Goal: Browse casually: Explore the website without a specific task or goal

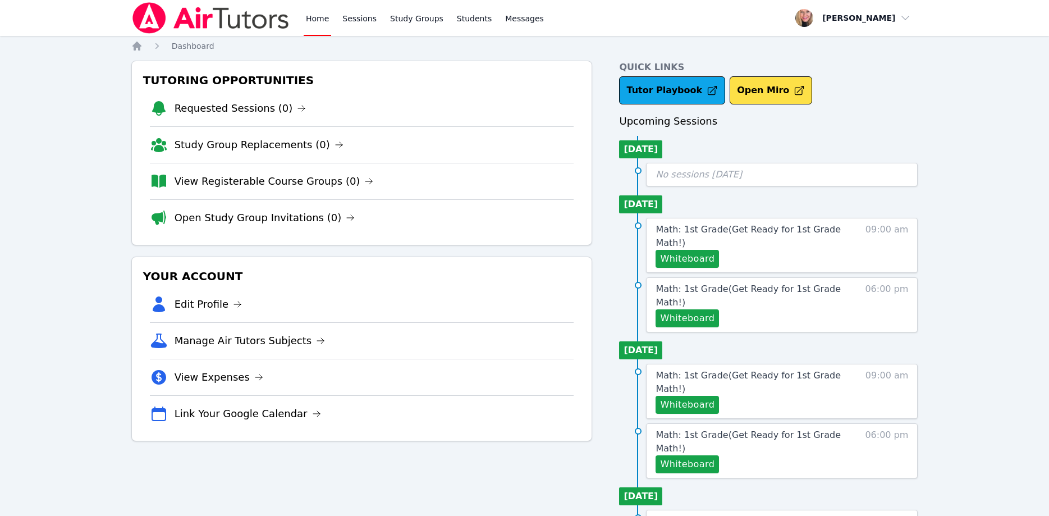
scroll to position [52, 0]
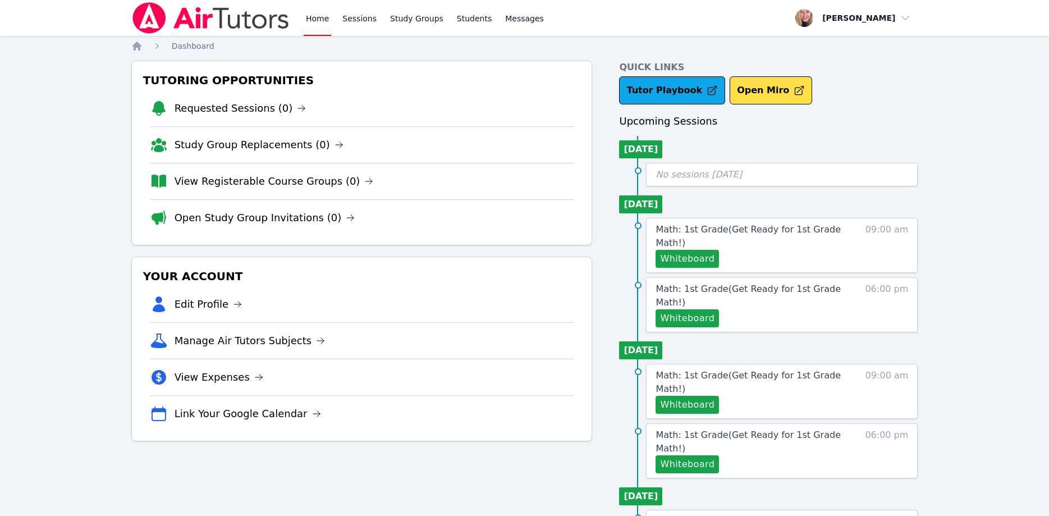
scroll to position [52, 0]
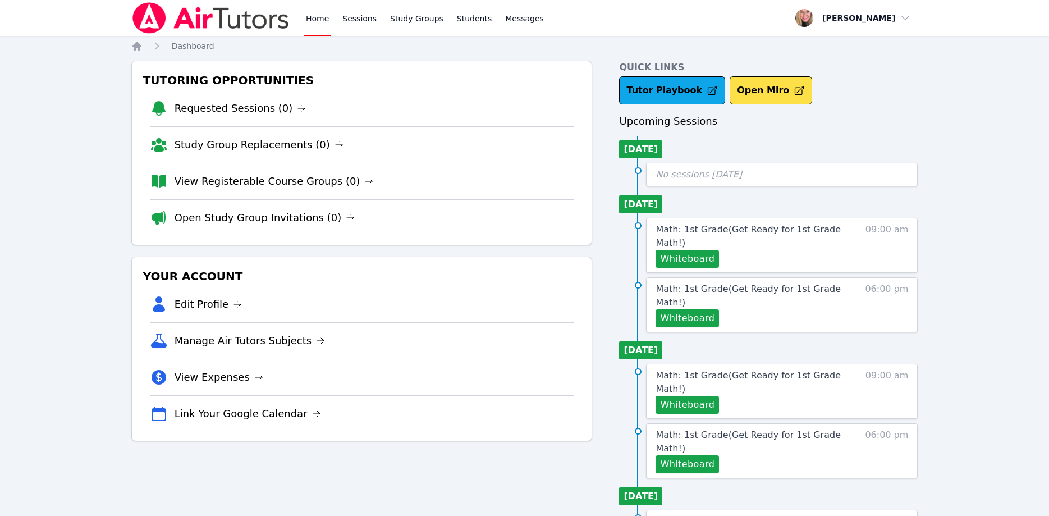
scroll to position [52, 0]
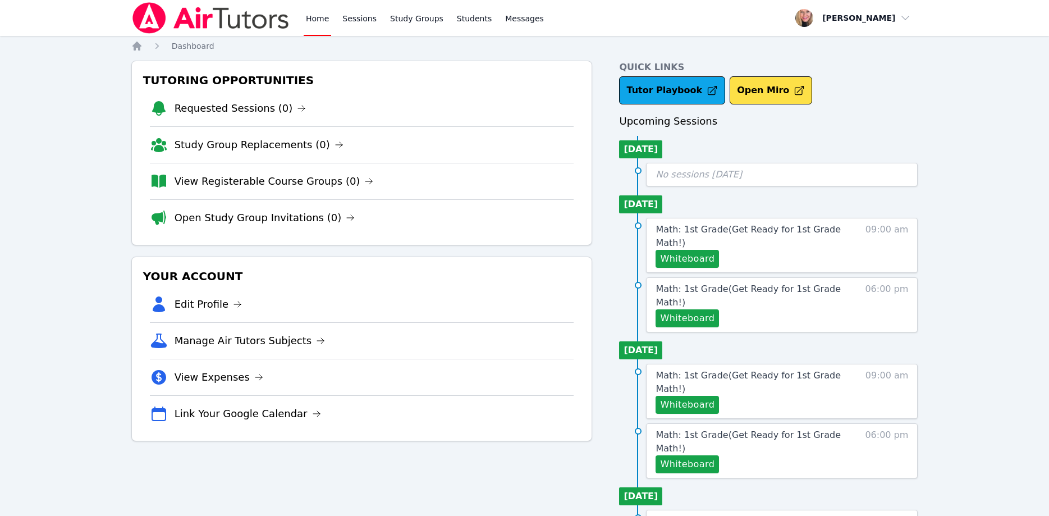
scroll to position [52, 0]
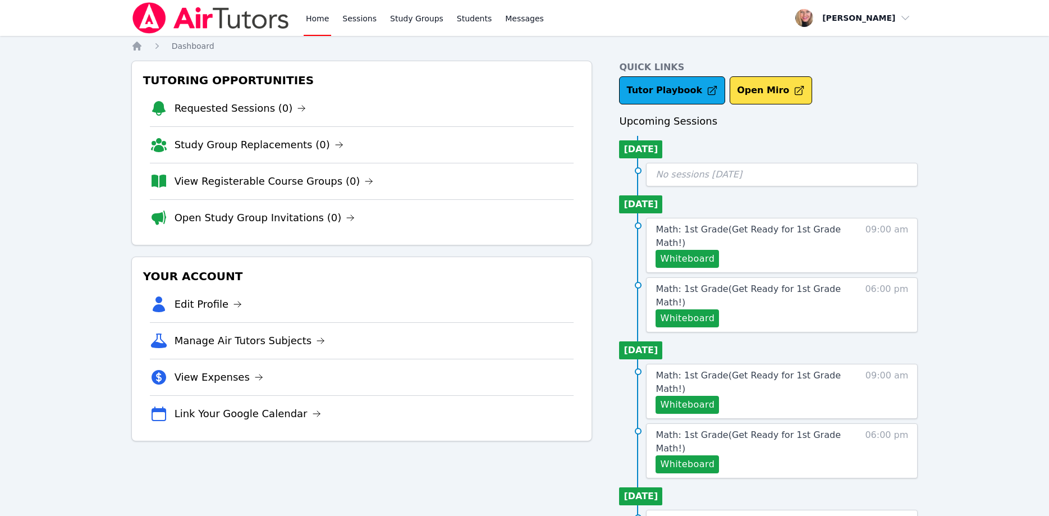
scroll to position [52, 0]
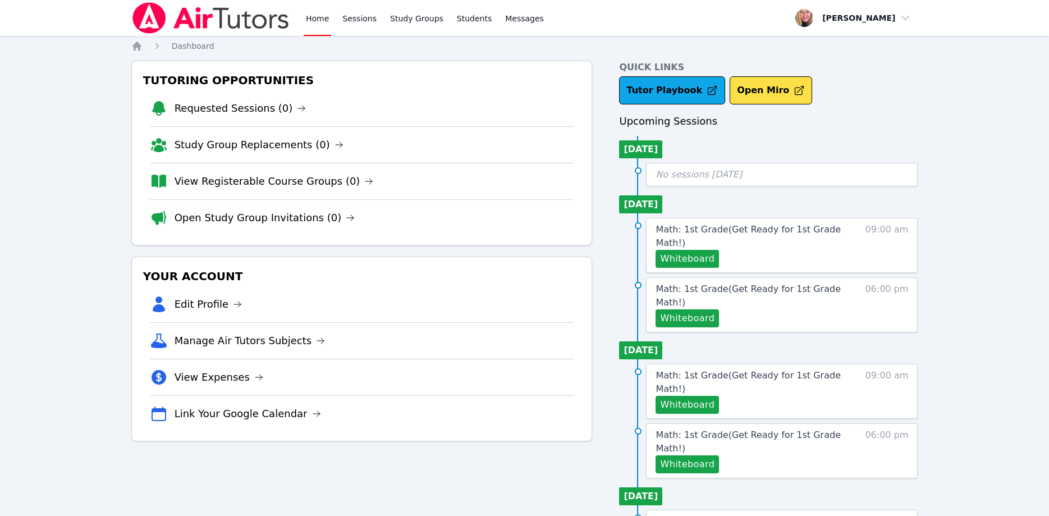
scroll to position [52, 0]
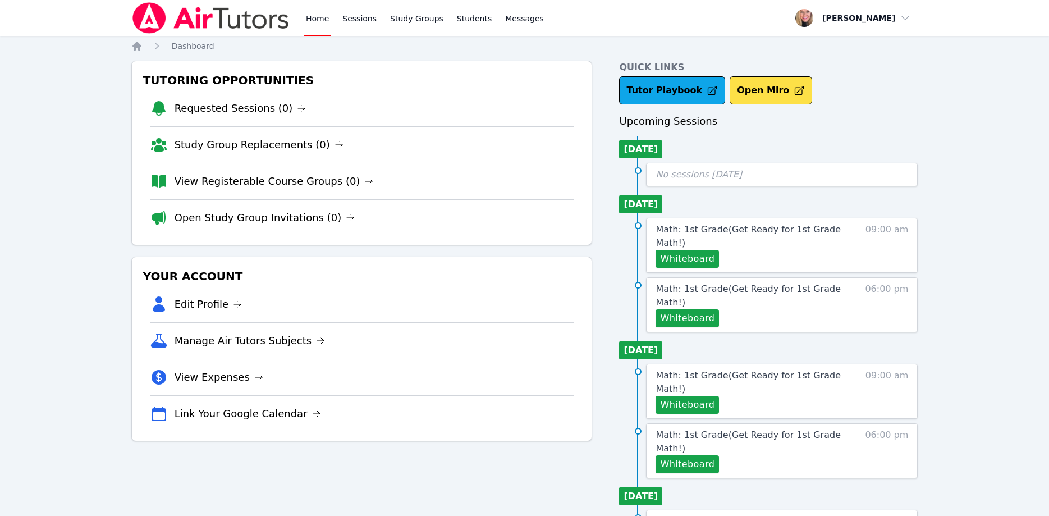
scroll to position [52, 0]
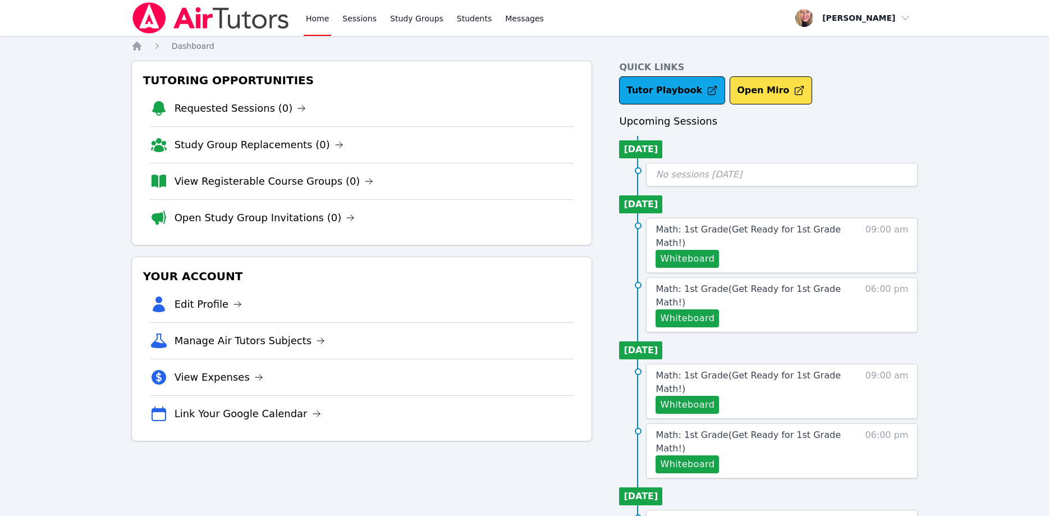
scroll to position [52, 0]
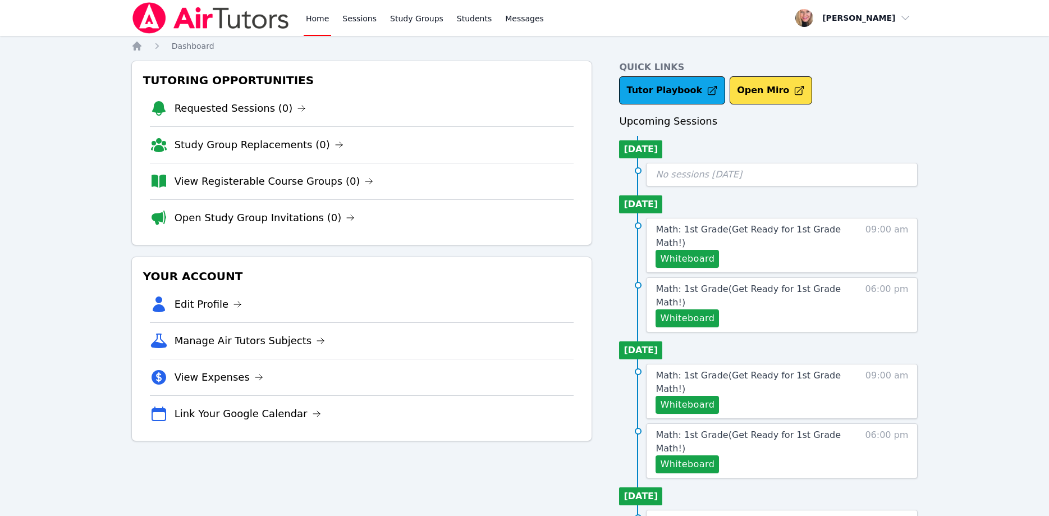
scroll to position [52, 0]
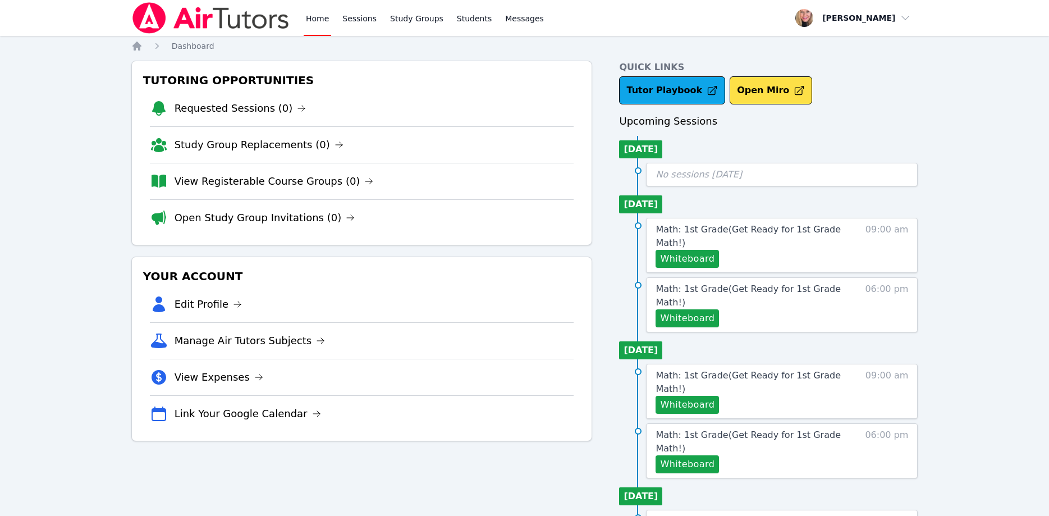
scroll to position [52, 0]
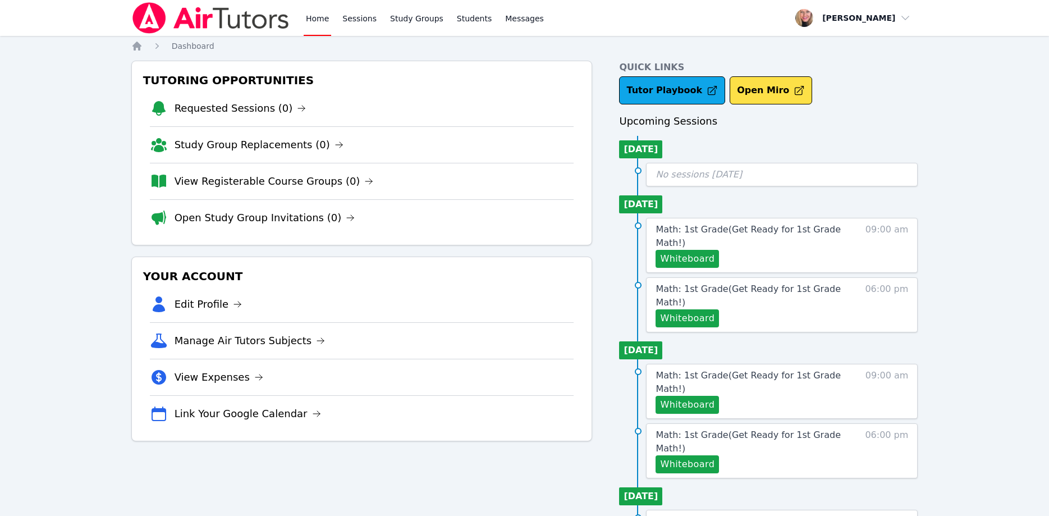
scroll to position [52, 0]
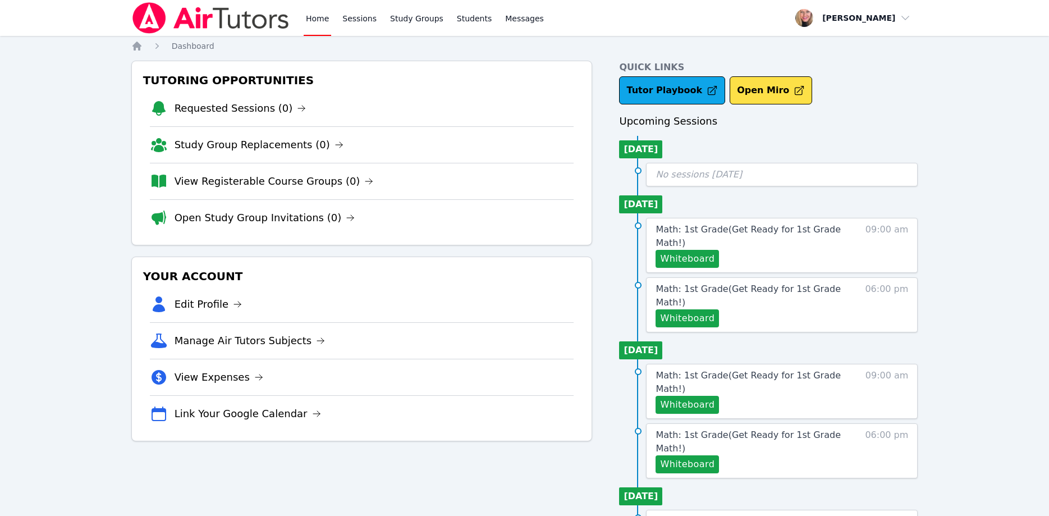
scroll to position [52, 0]
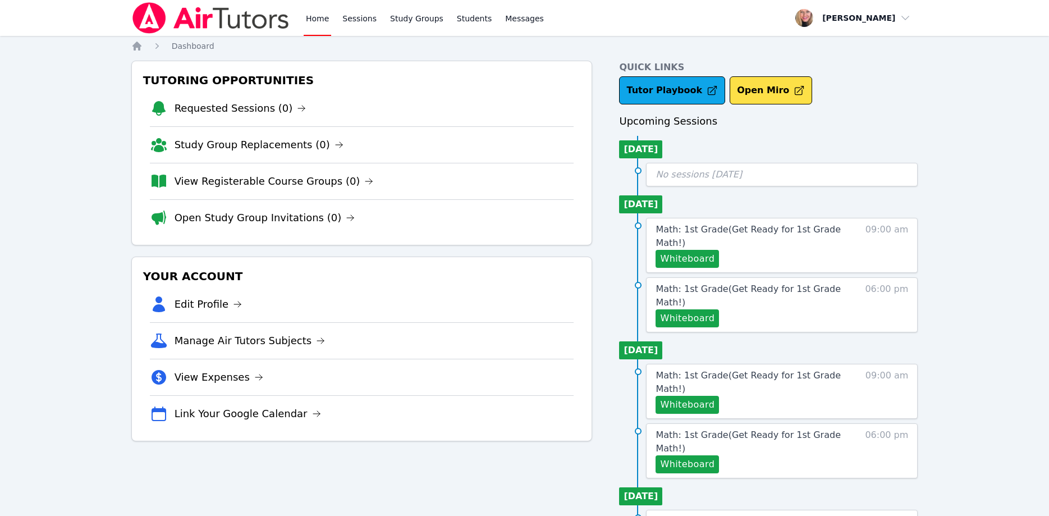
scroll to position [52, 0]
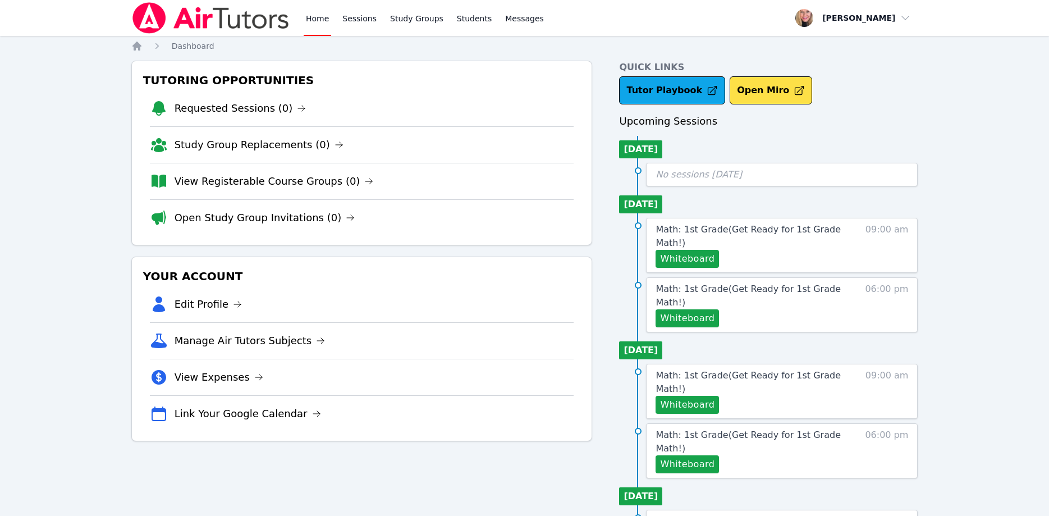
scroll to position [52, 0]
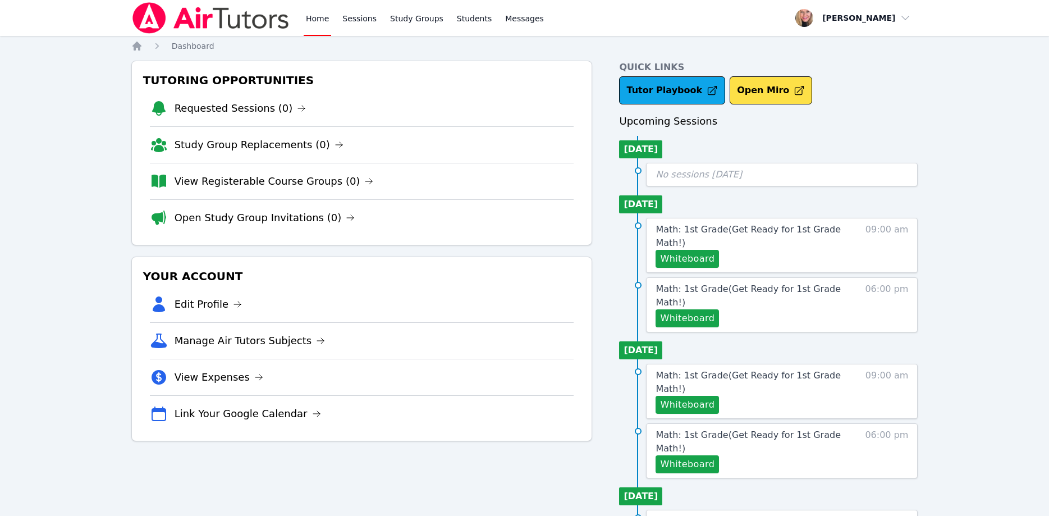
scroll to position [52, 0]
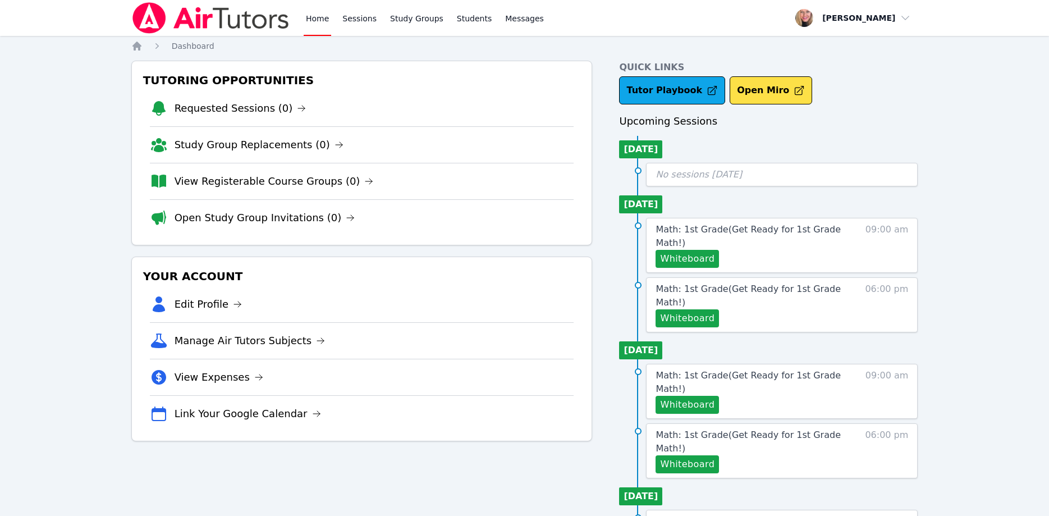
scroll to position [52, 0]
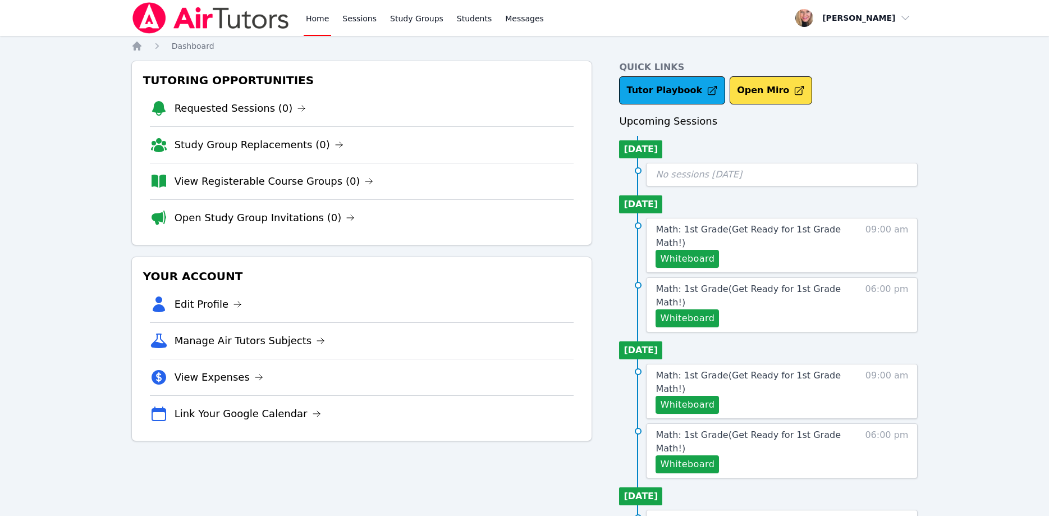
scroll to position [52, 0]
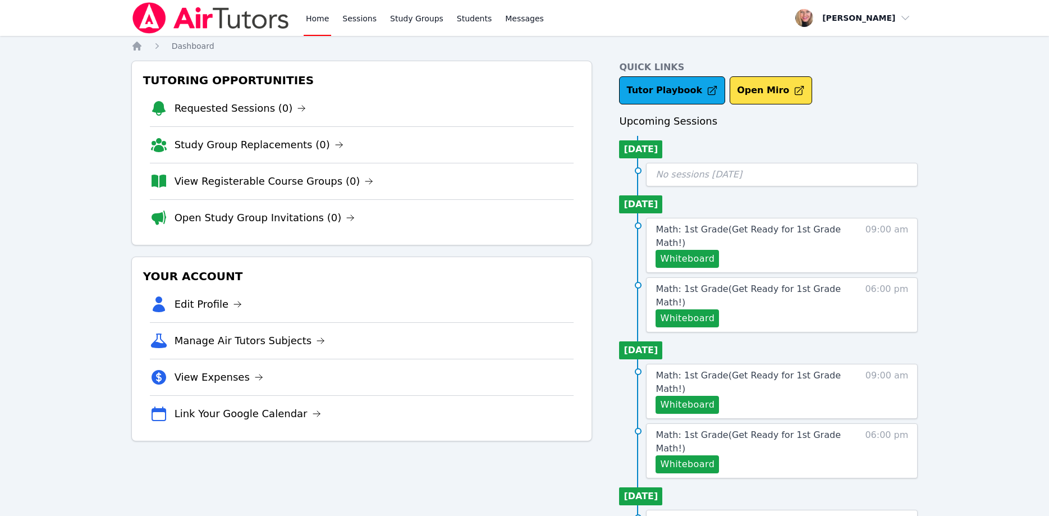
scroll to position [52, 0]
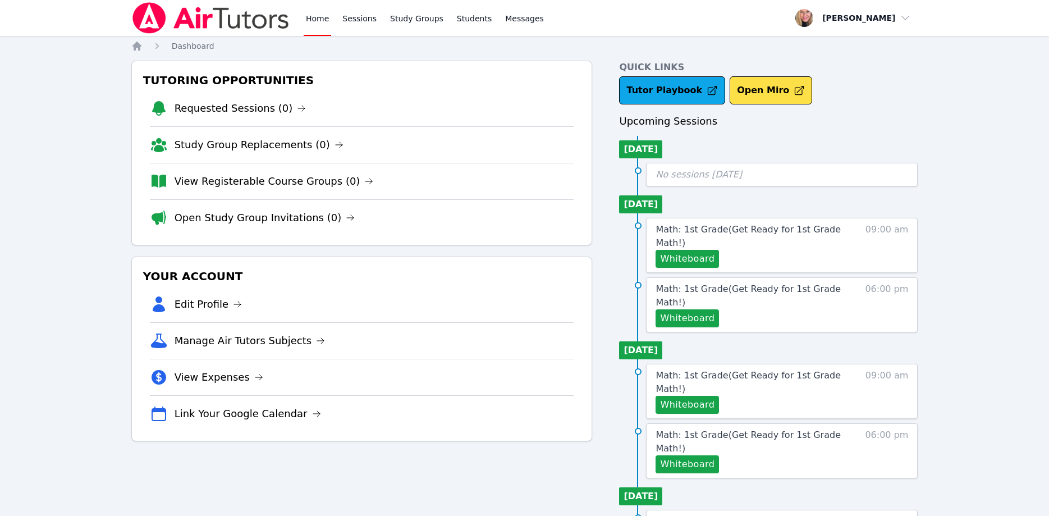
scroll to position [52, 0]
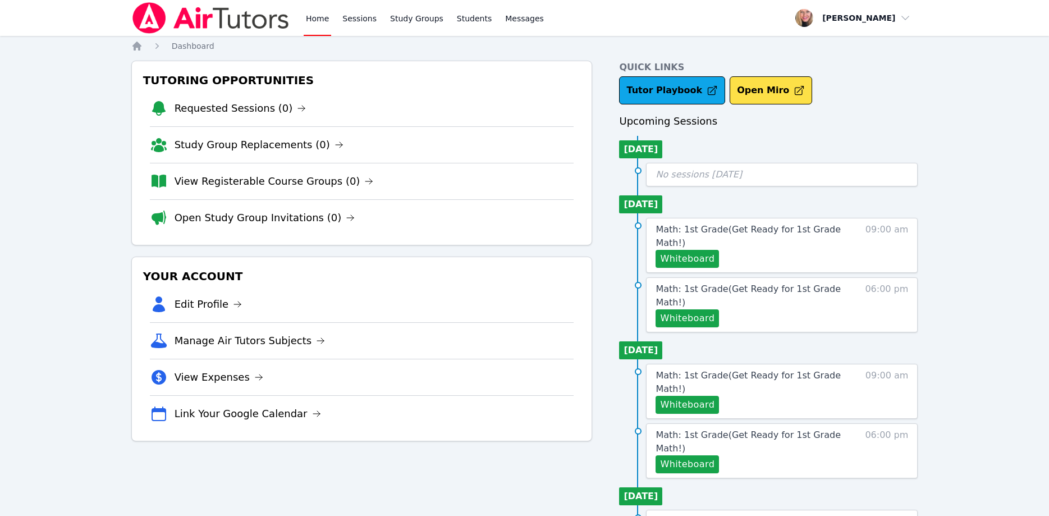
scroll to position [52, 0]
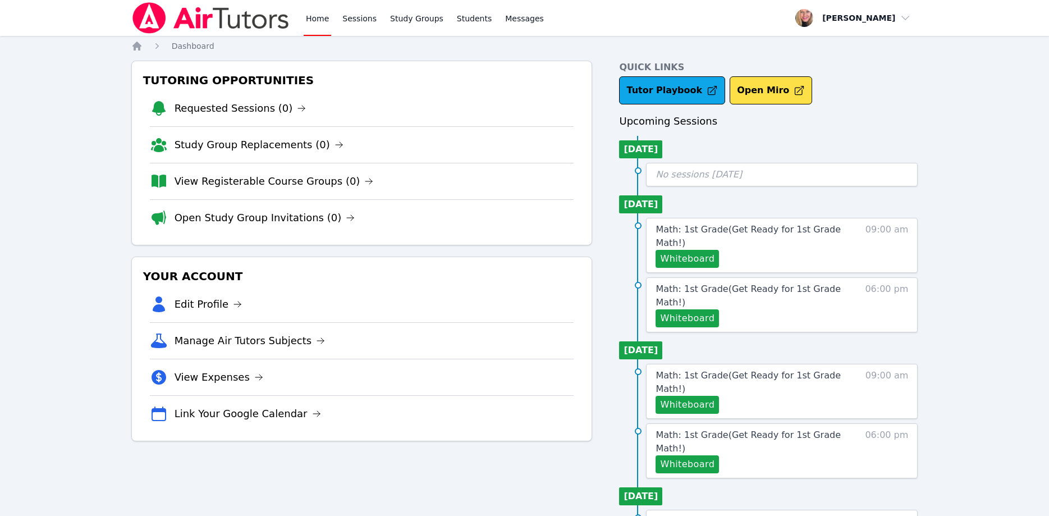
scroll to position [52, 0]
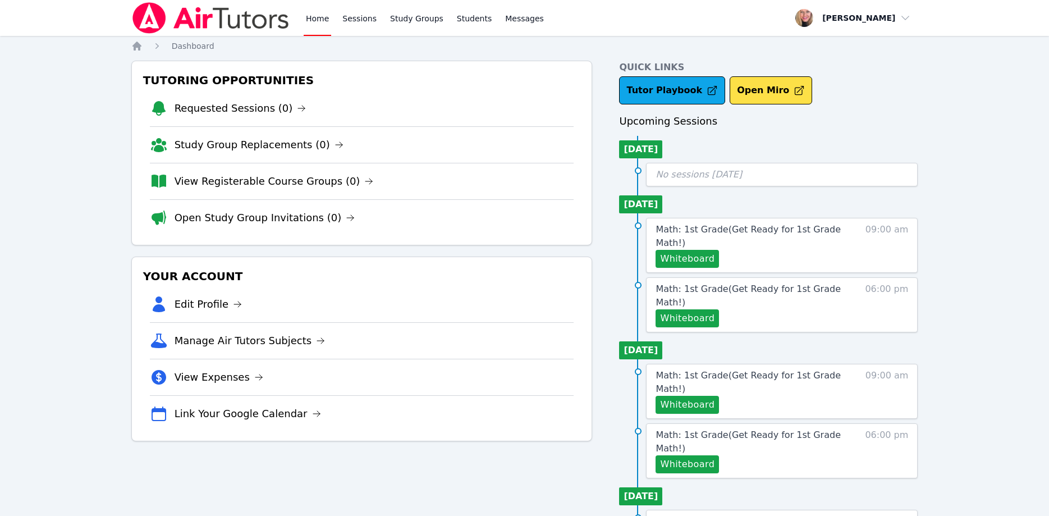
scroll to position [52, 0]
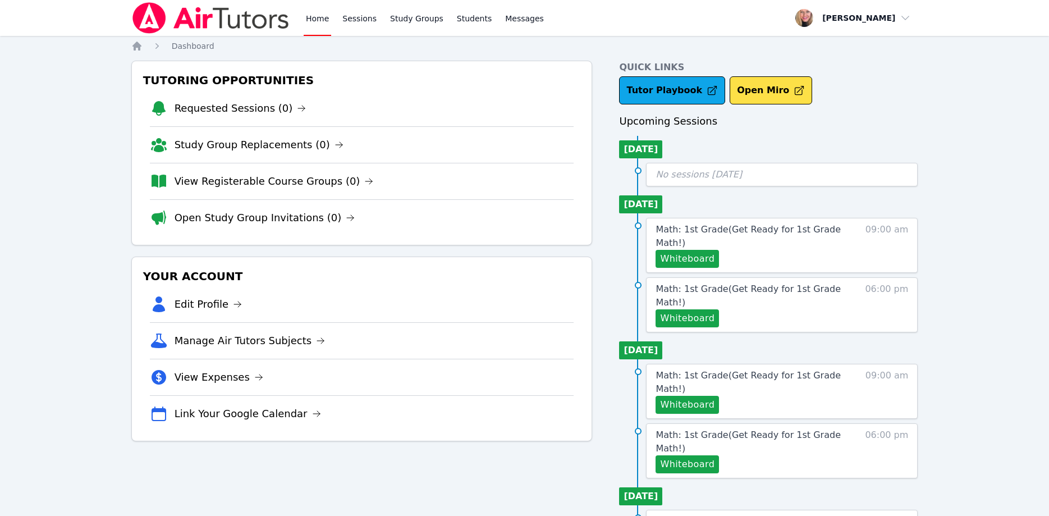
scroll to position [52, 0]
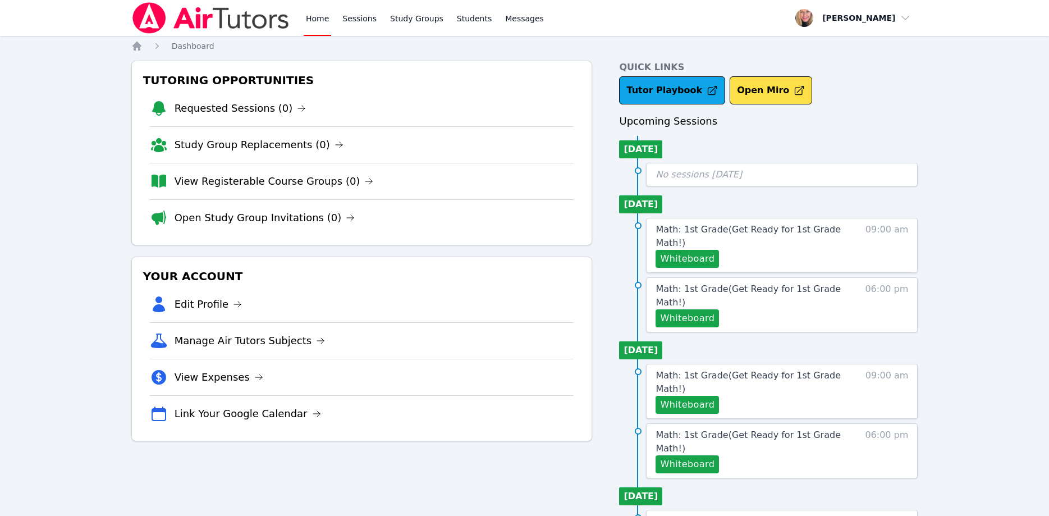
scroll to position [52, 0]
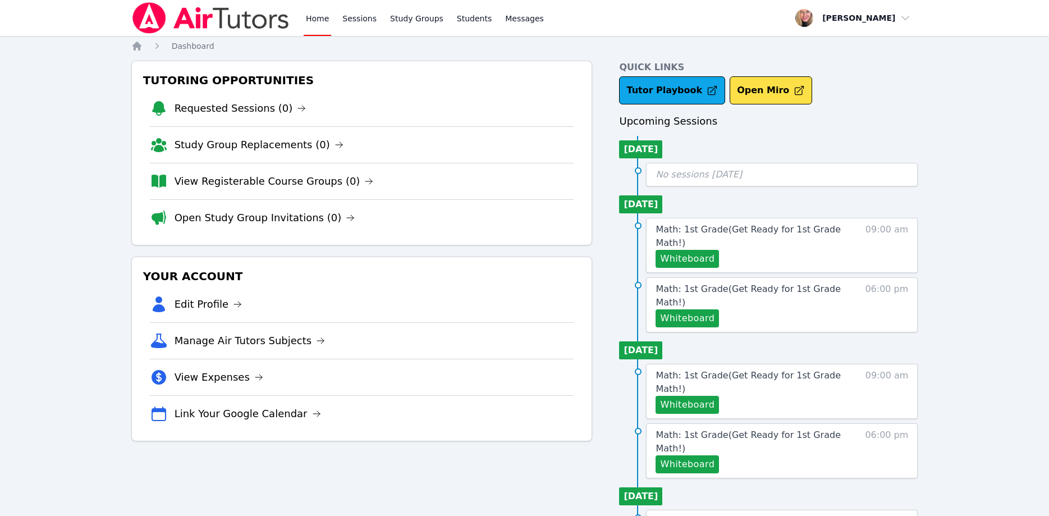
scroll to position [52, 0]
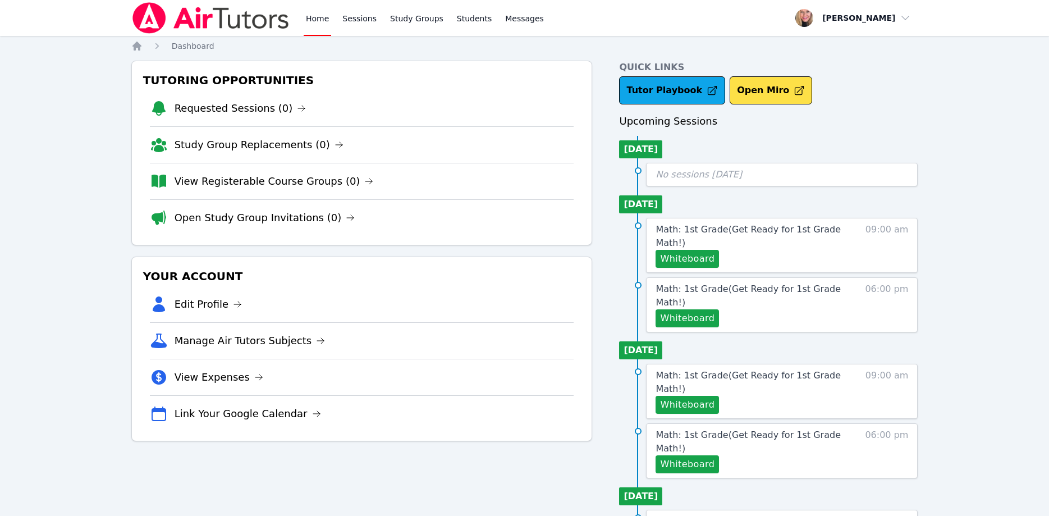
scroll to position [52, 0]
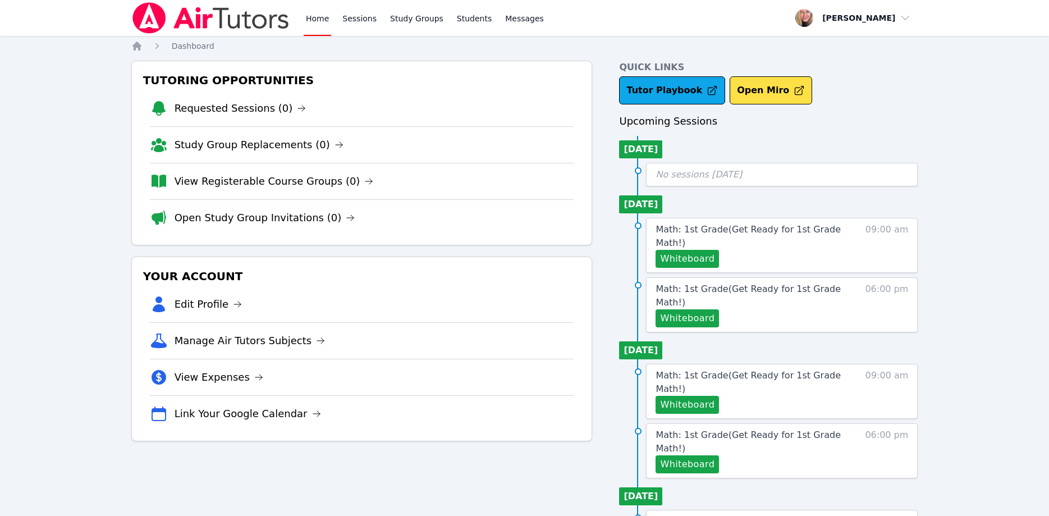
scroll to position [52, 0]
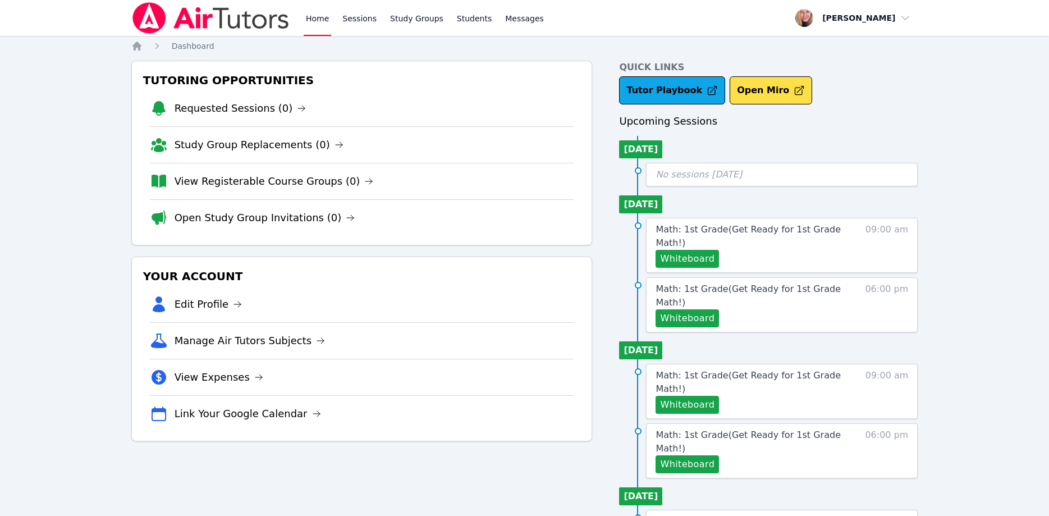
scroll to position [52, 0]
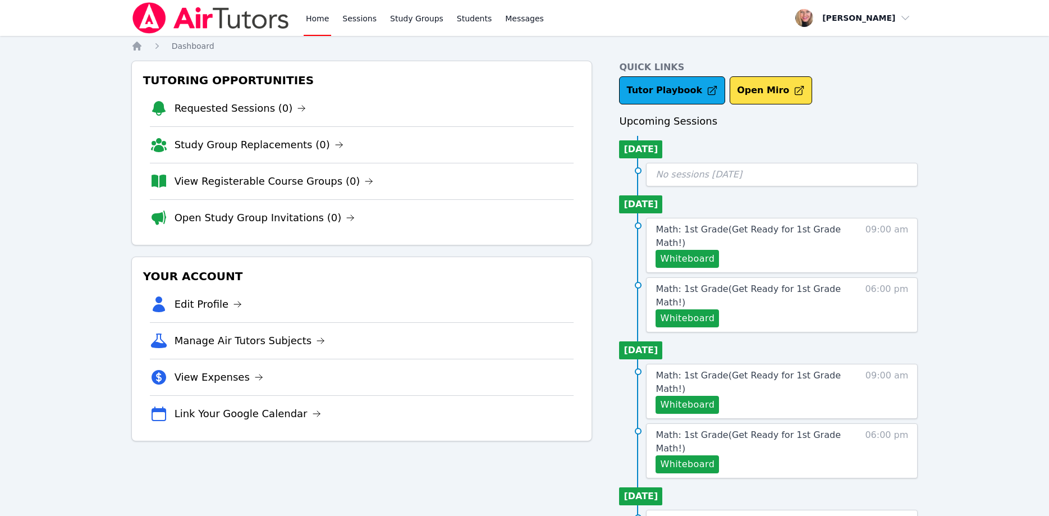
scroll to position [52, 0]
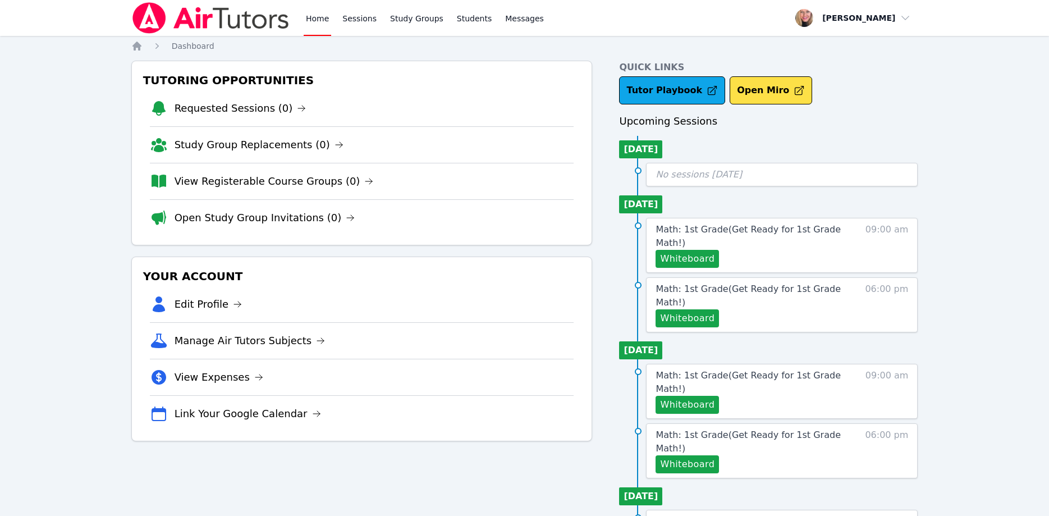
scroll to position [52, 0]
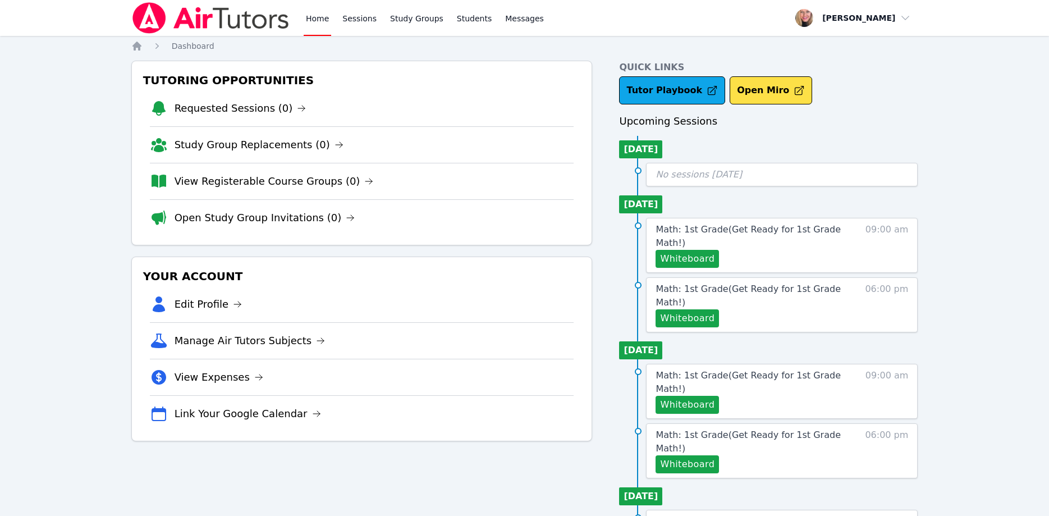
scroll to position [52, 0]
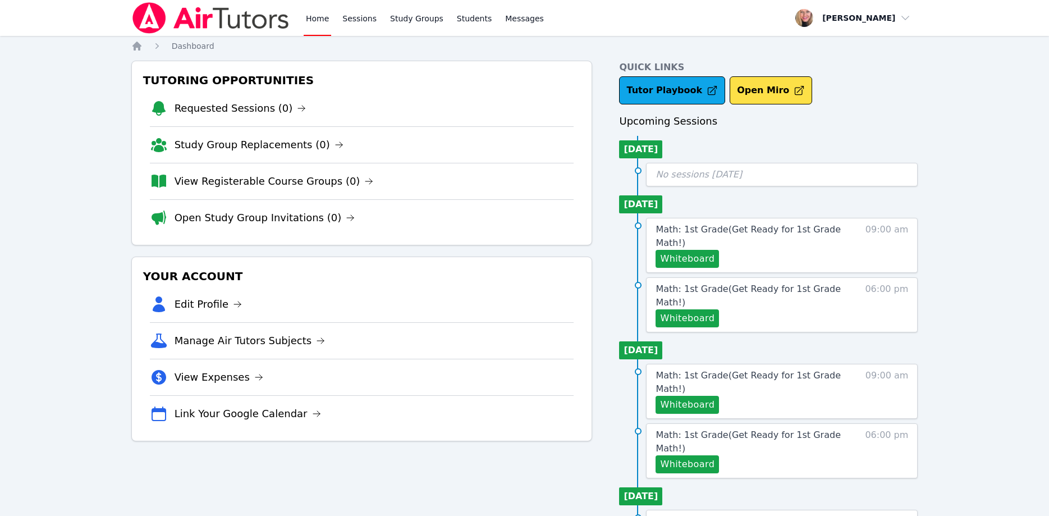
scroll to position [52, 0]
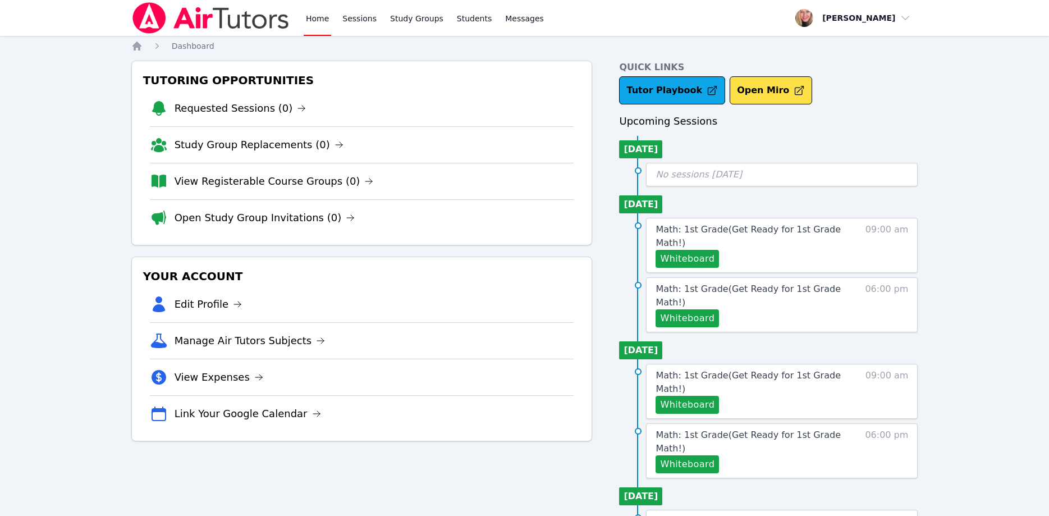
scroll to position [52, 0]
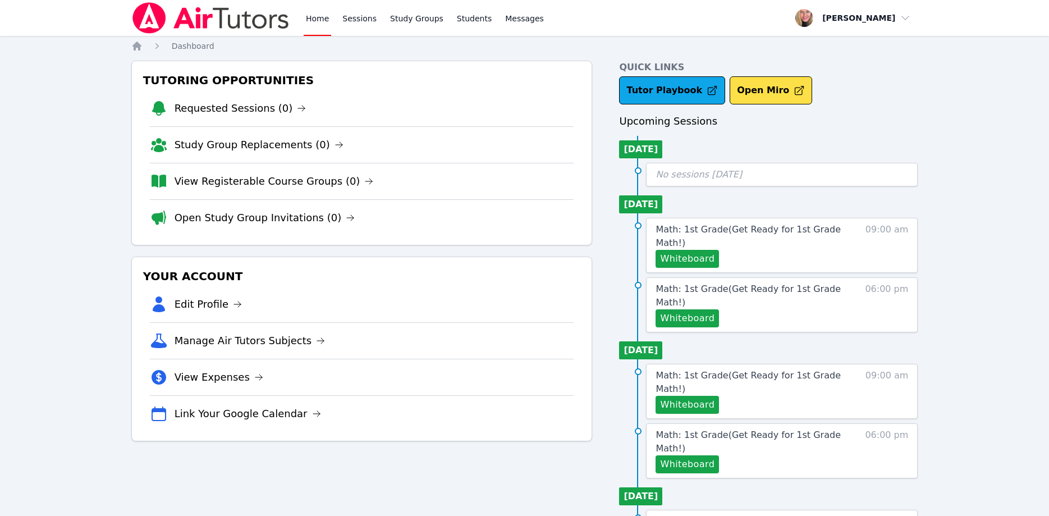
scroll to position [52, 0]
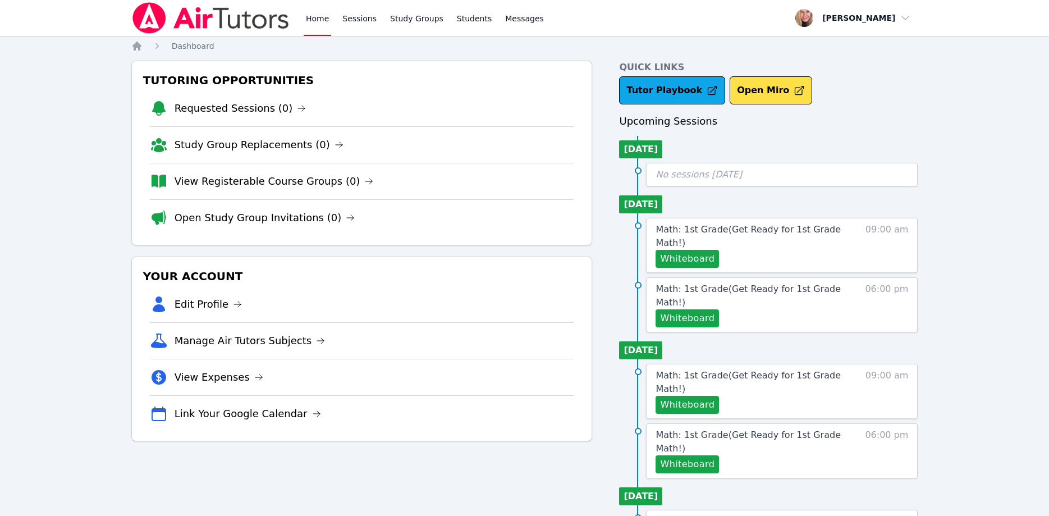
scroll to position [52, 0]
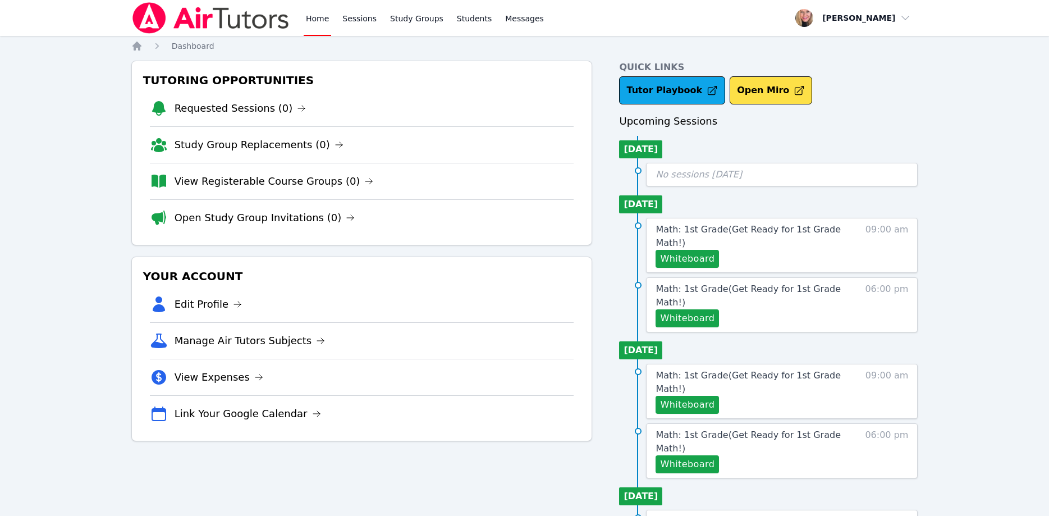
scroll to position [52, 0]
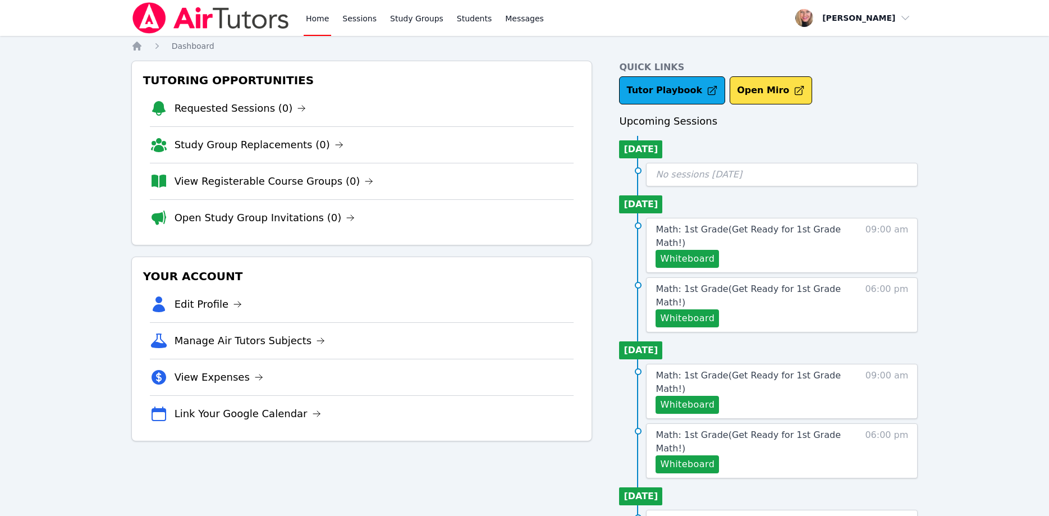
scroll to position [52, 0]
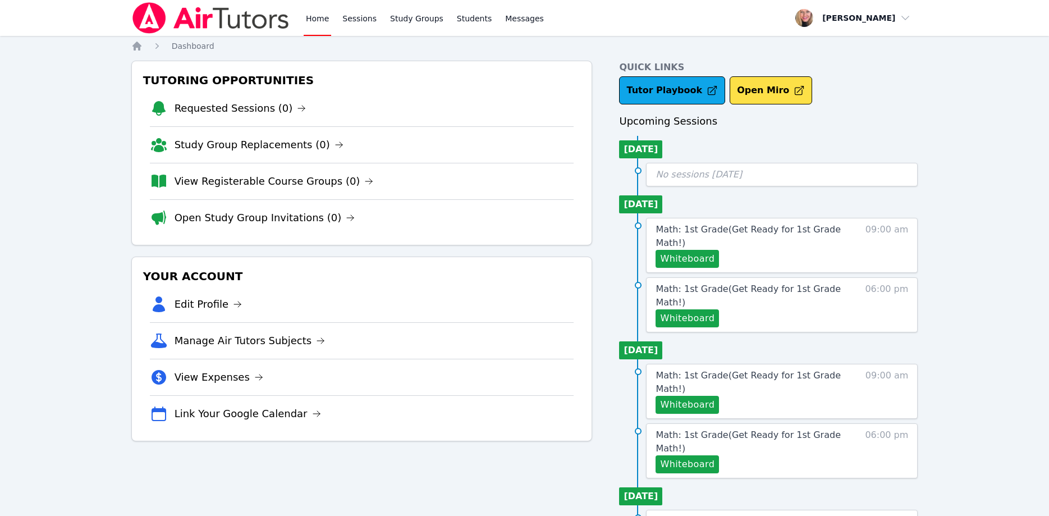
scroll to position [52, 0]
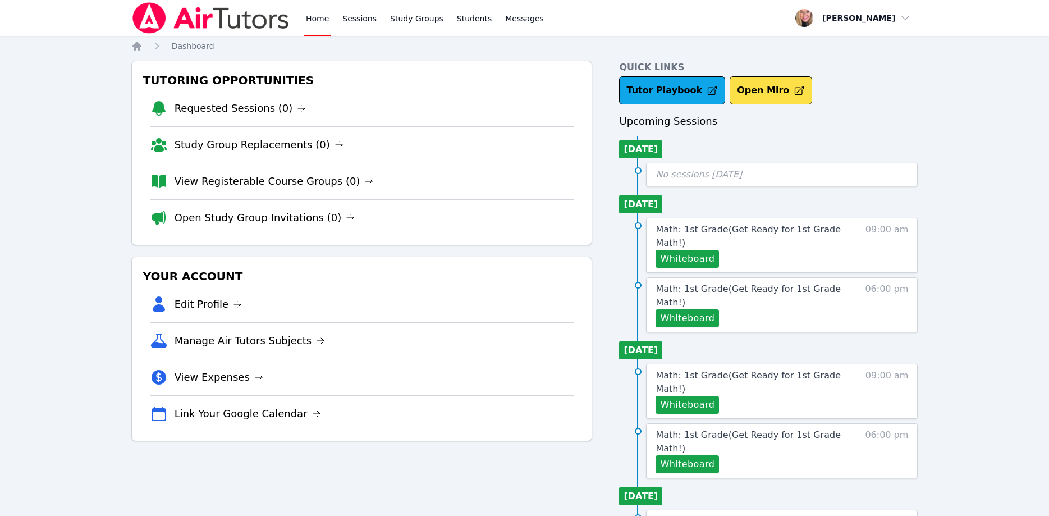
scroll to position [52, 0]
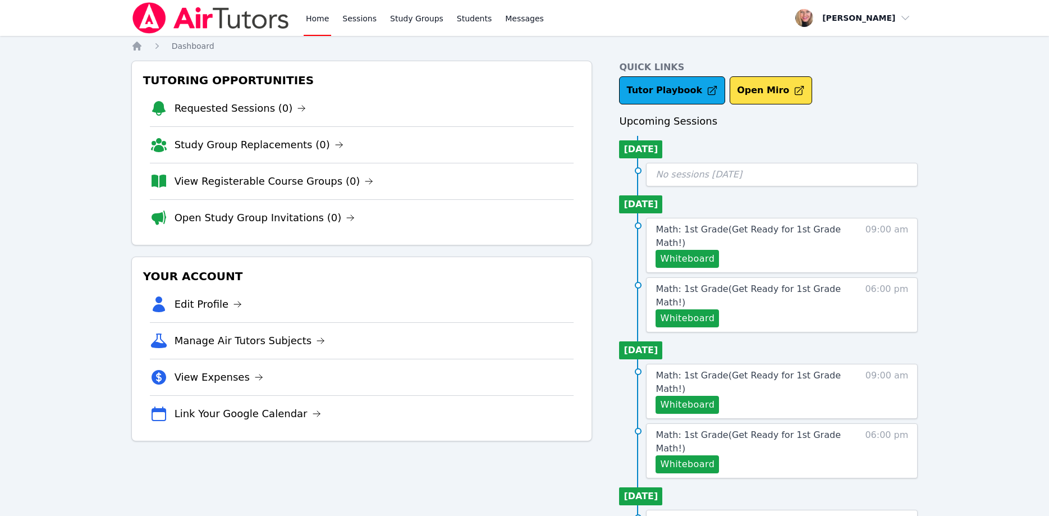
scroll to position [52, 0]
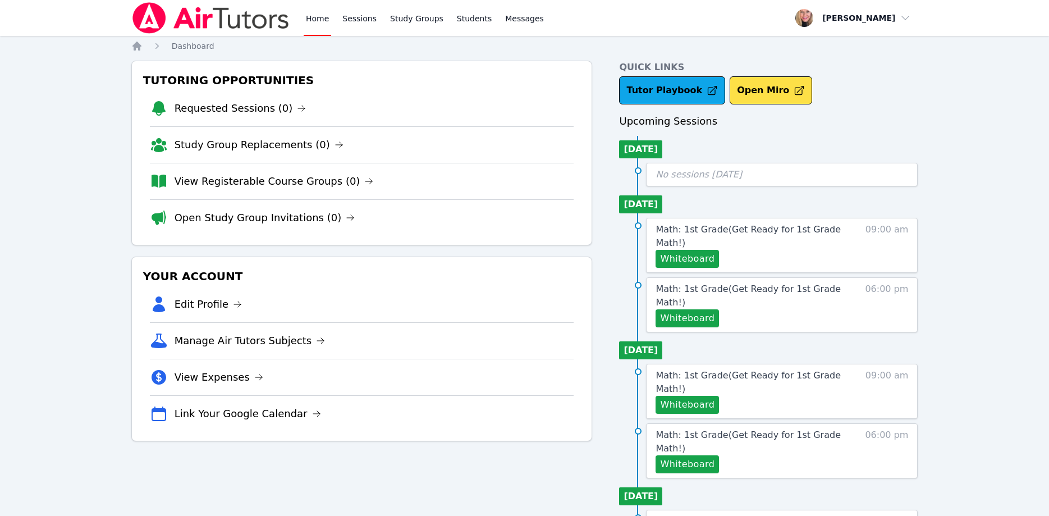
scroll to position [52, 0]
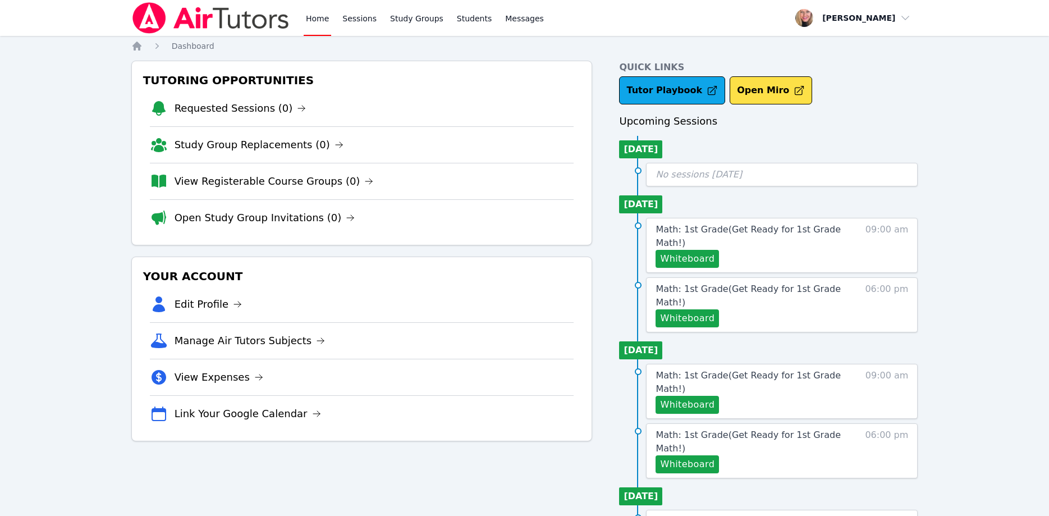
scroll to position [52, 0]
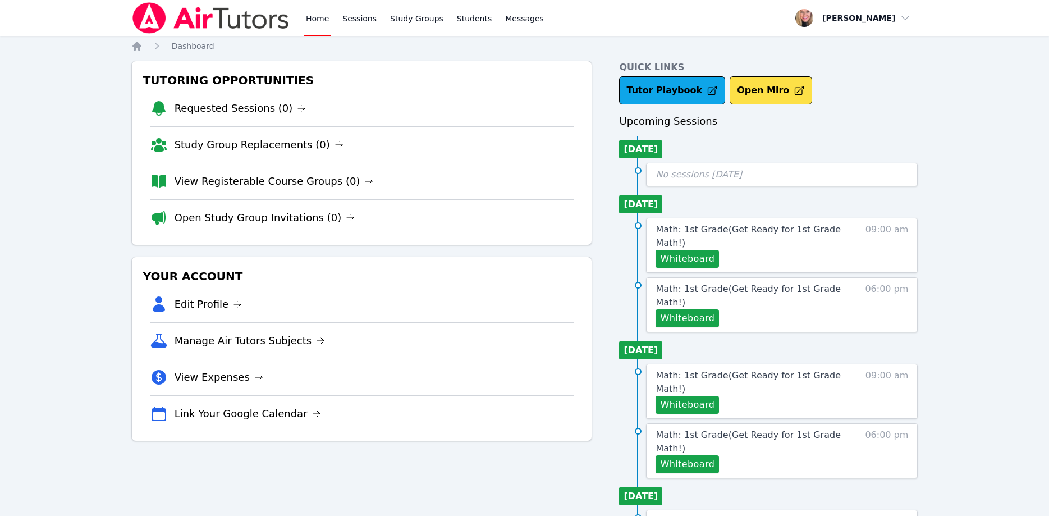
scroll to position [52, 0]
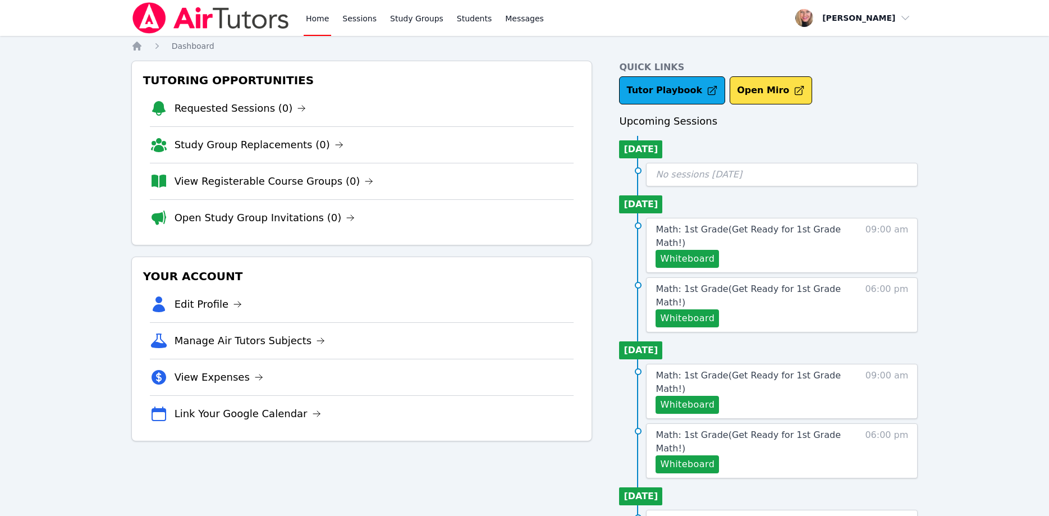
scroll to position [52, 0]
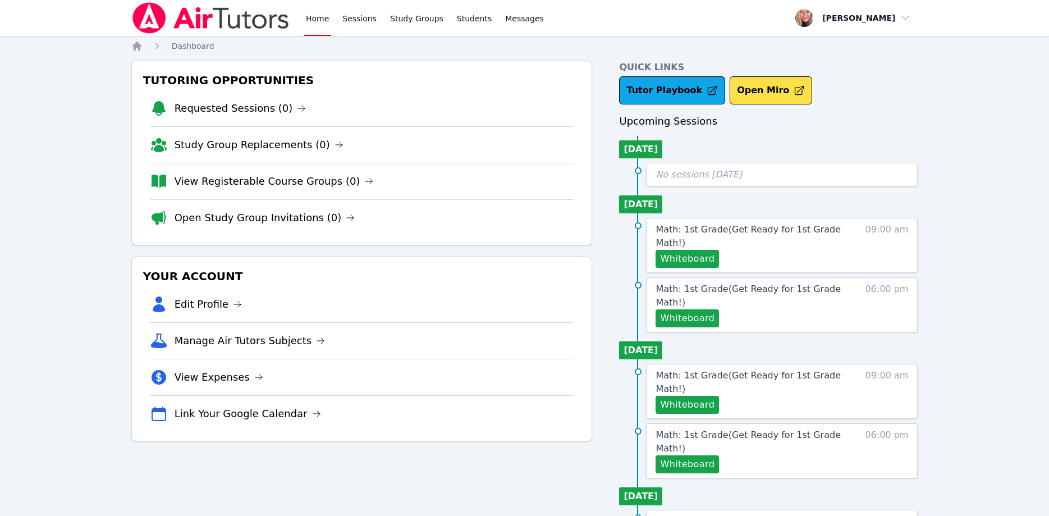
scroll to position [52, 0]
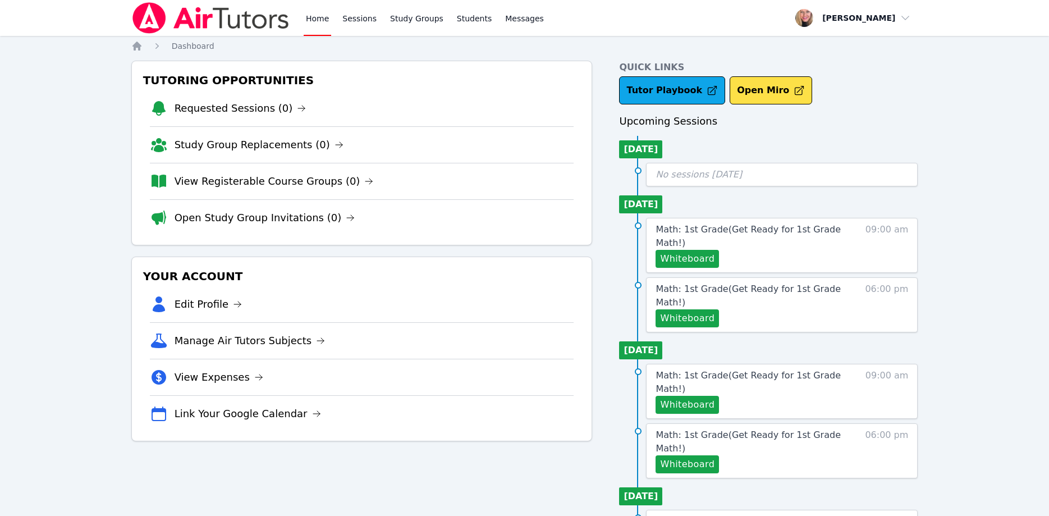
scroll to position [52, 0]
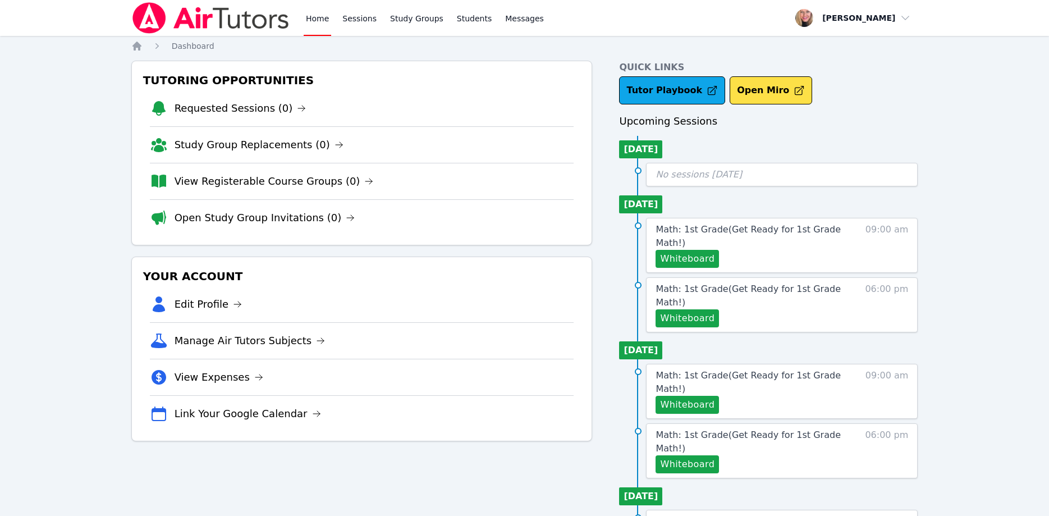
scroll to position [52, 0]
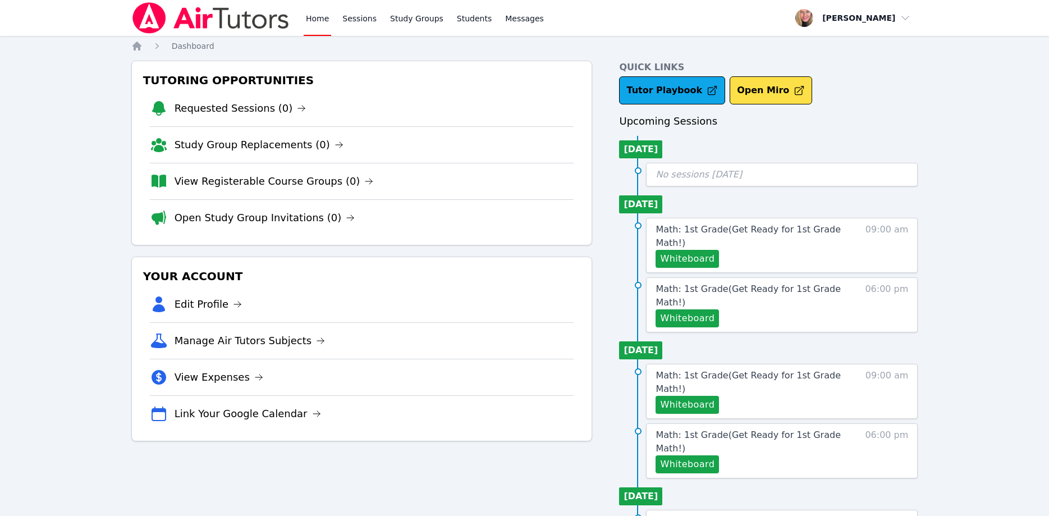
scroll to position [52, 0]
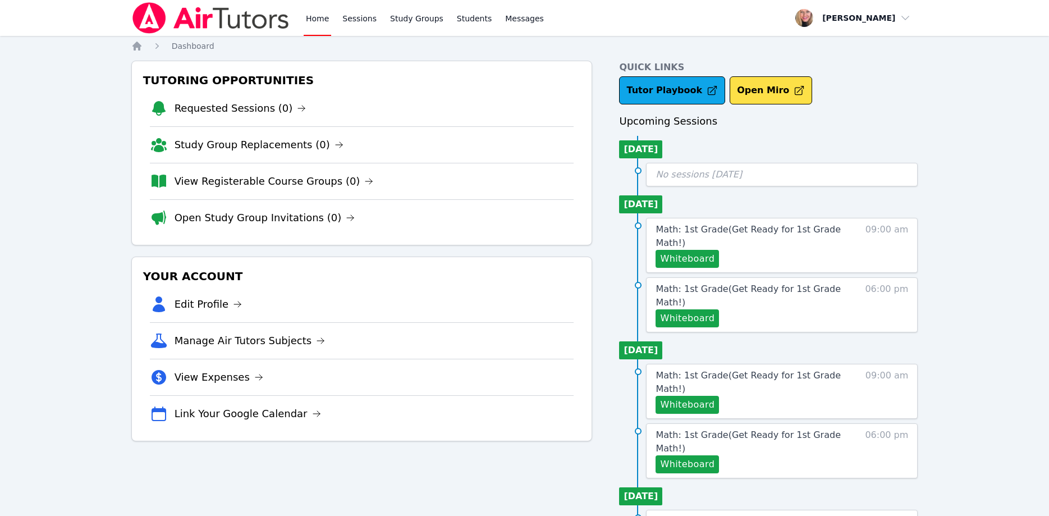
scroll to position [52, 0]
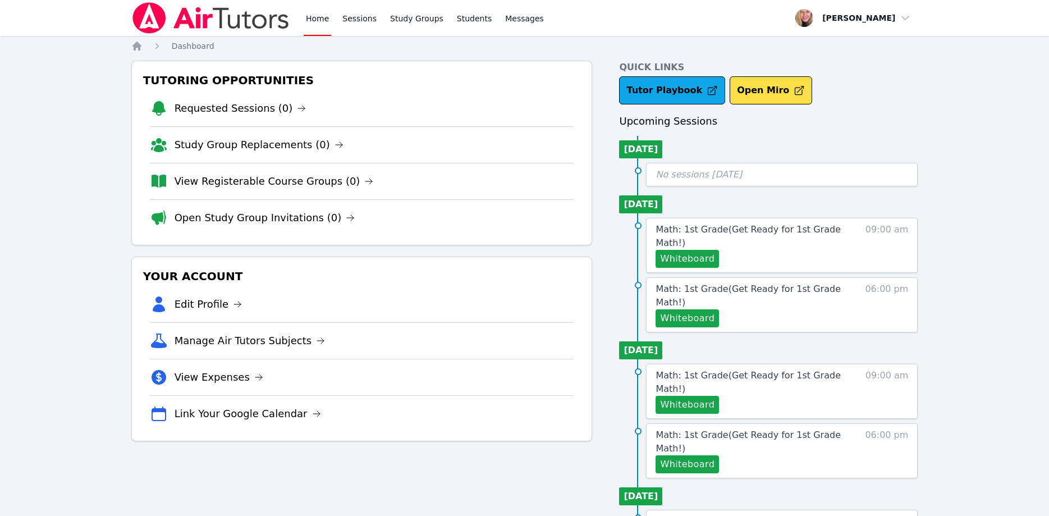
scroll to position [52, 0]
